Goal: Transaction & Acquisition: Download file/media

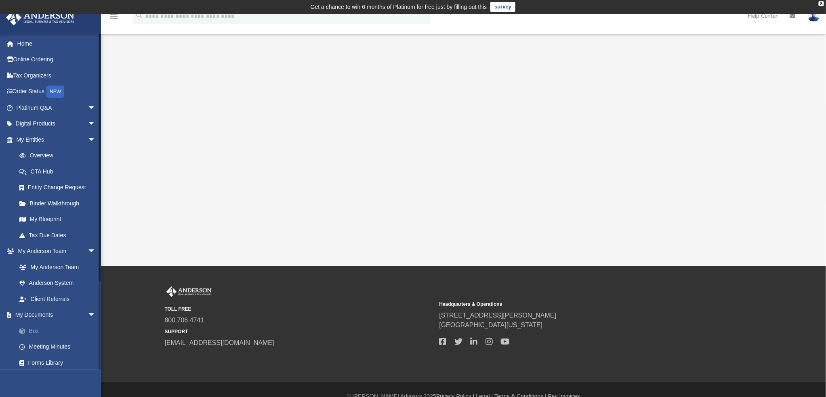
click at [37, 330] on link "Box" at bounding box center [59, 331] width 97 height 16
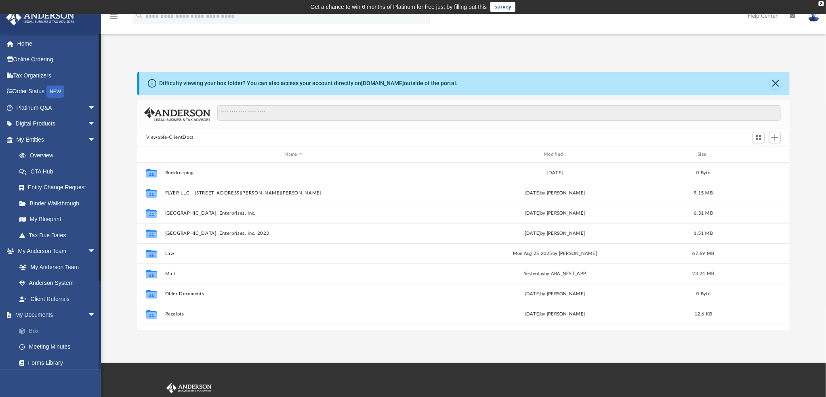
scroll to position [176, 646]
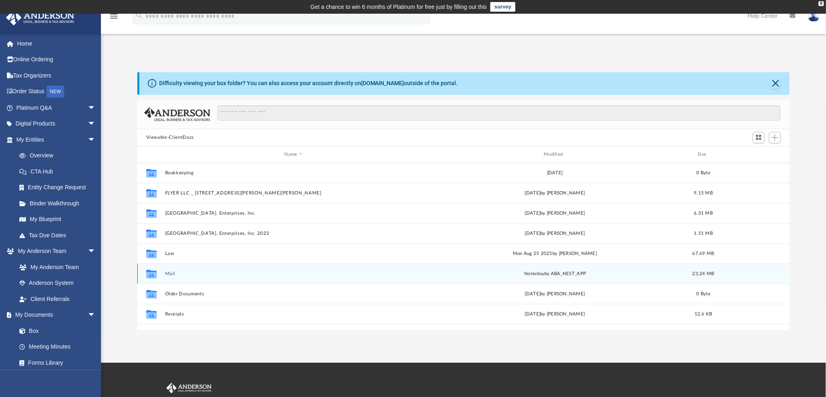
click at [536, 270] on div "Collaborated Folder Mail [DATE] by ABA_NEST_APP 23.24 MB" at bounding box center [463, 274] width 653 height 20
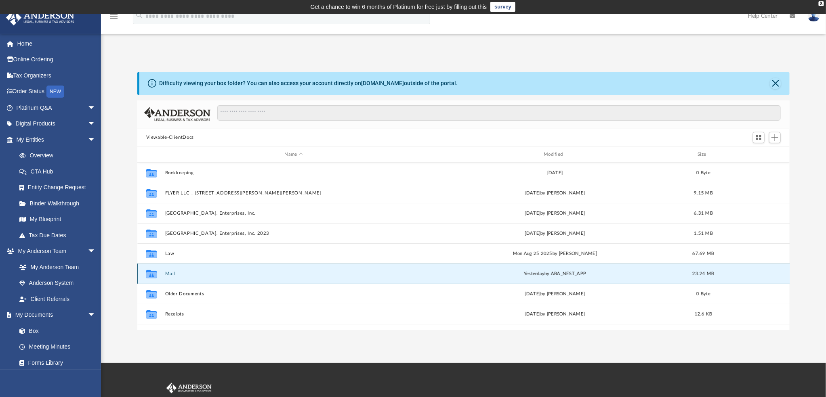
click at [547, 275] on div "[DATE] by ABA_NEST_APP" at bounding box center [555, 274] width 258 height 7
click at [170, 276] on button "Mail" at bounding box center [294, 273] width 258 height 5
click at [539, 276] on div "[DATE] by ABA_NEST_APP" at bounding box center [555, 274] width 258 height 7
click at [146, 275] on icon "Collaborated Folder" at bounding box center [151, 274] width 13 height 13
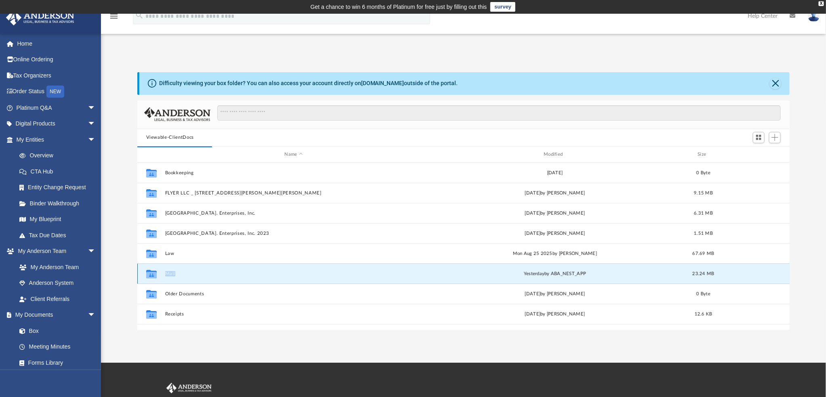
click at [145, 275] on icon "Collaborated Folder" at bounding box center [151, 274] width 13 height 13
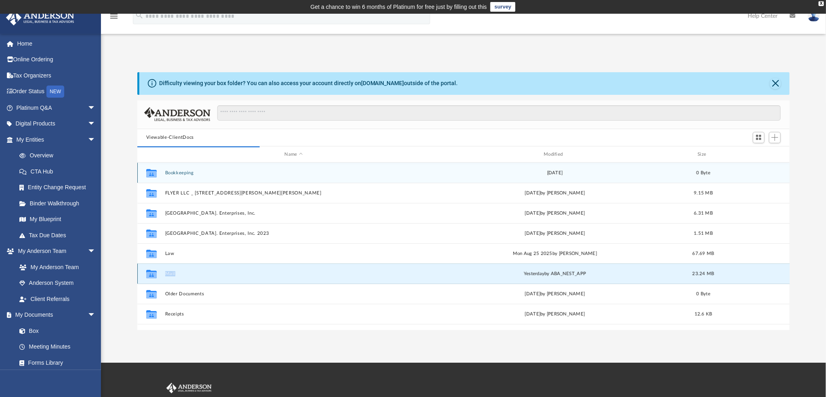
scroll to position [151, 646]
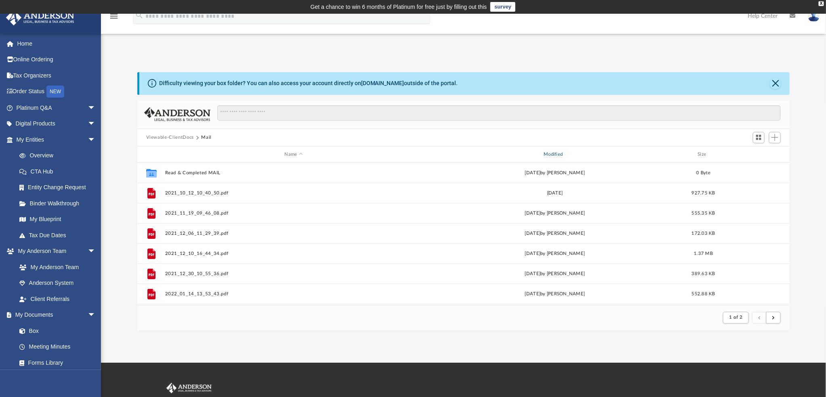
click at [555, 154] on div "Modified" at bounding box center [555, 154] width 258 height 7
click at [566, 155] on div "Modified" at bounding box center [555, 154] width 258 height 7
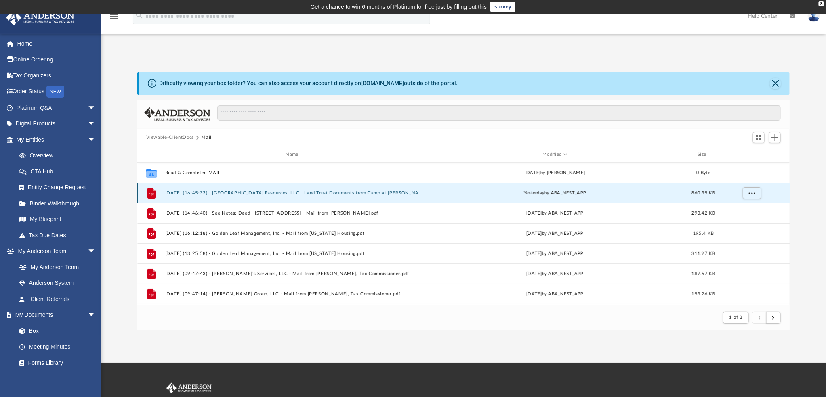
click at [256, 191] on button "[DATE] (16:45:33) - [GEOGRAPHIC_DATA] Resources, LLC - Land Trust Documents fro…" at bounding box center [294, 193] width 258 height 5
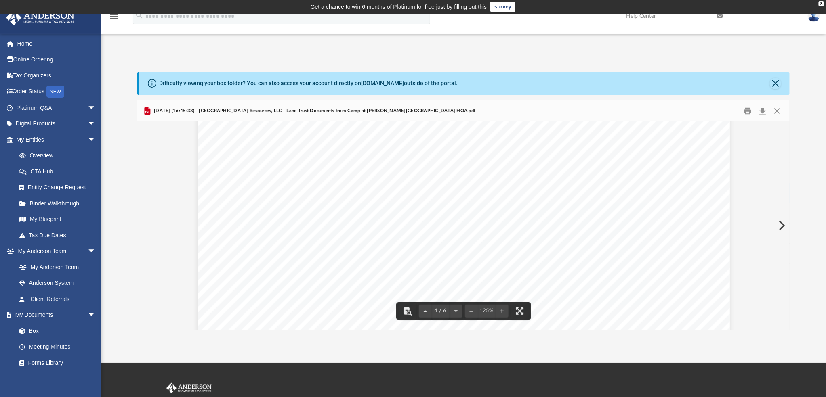
scroll to position [1514, 0]
click at [774, 226] on button "Preview" at bounding box center [781, 225] width 18 height 23
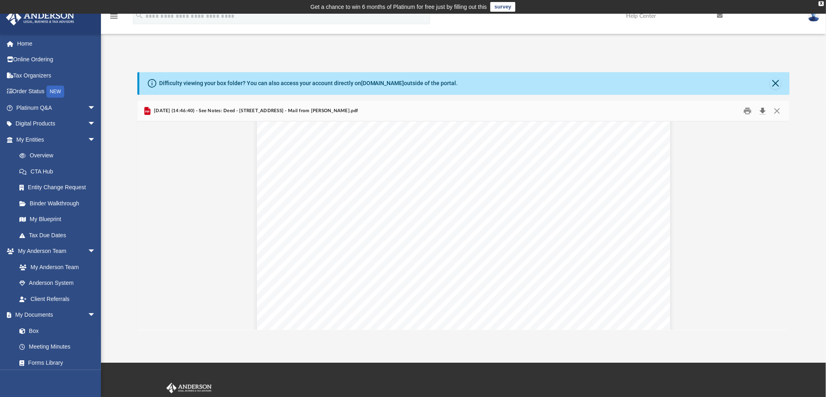
click at [761, 112] on button "Download" at bounding box center [762, 111] width 15 height 13
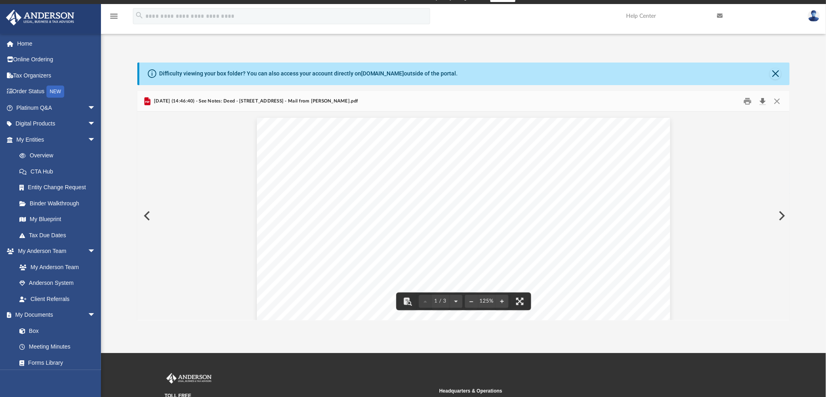
scroll to position [0, 0]
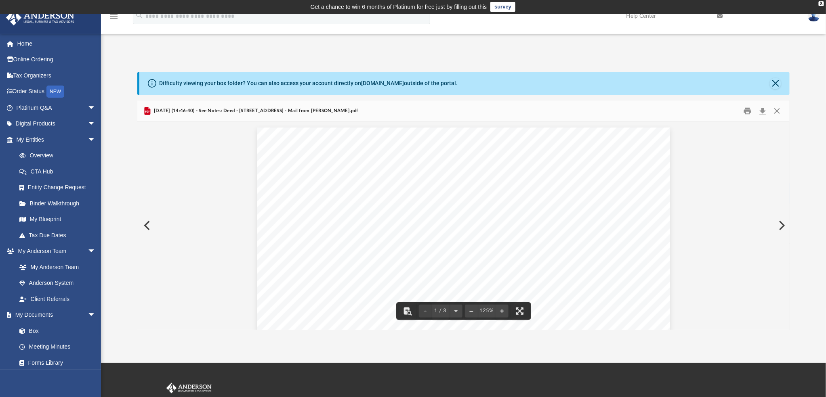
click at [780, 227] on button "Preview" at bounding box center [781, 225] width 18 height 23
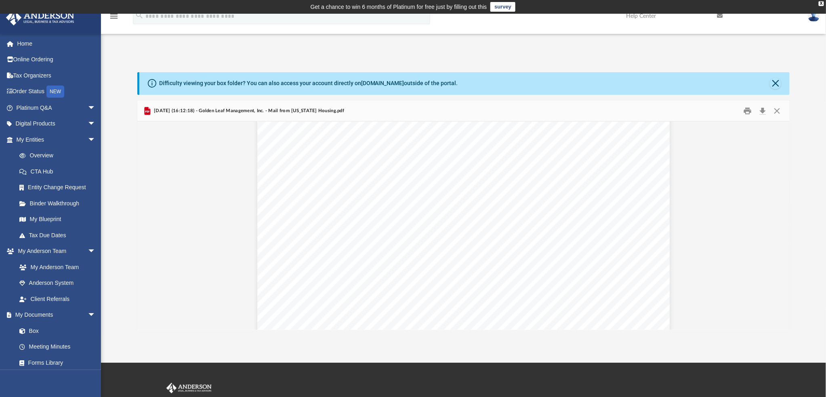
scroll to position [877, 0]
